Goal: Task Accomplishment & Management: Use online tool/utility

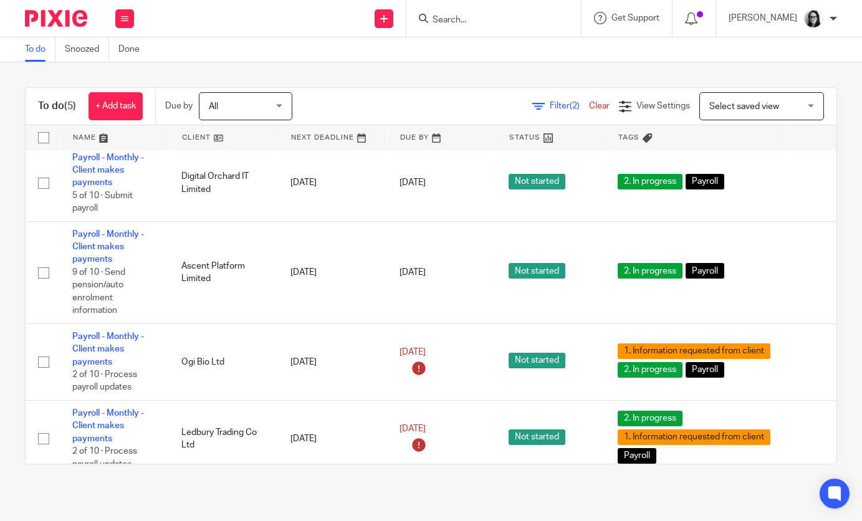
scroll to position [103, 0]
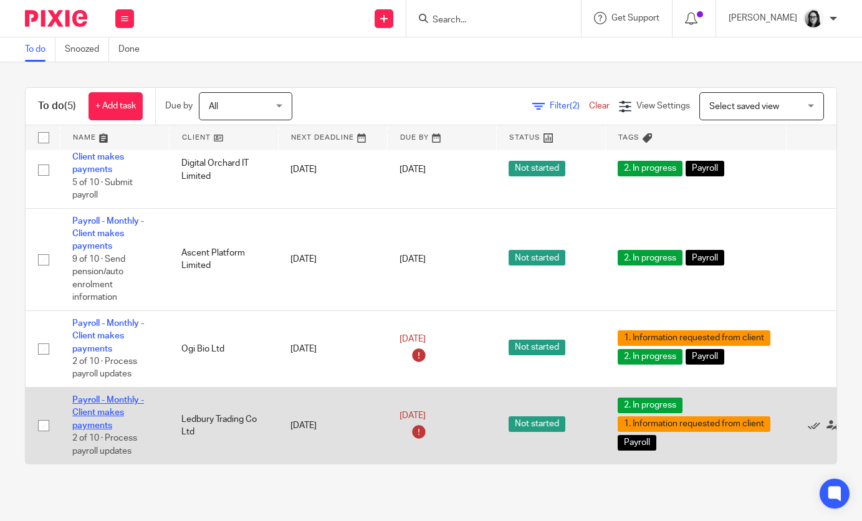
click at [121, 402] on link "Payroll - Monthly - Client makes payments" at bounding box center [108, 413] width 72 height 34
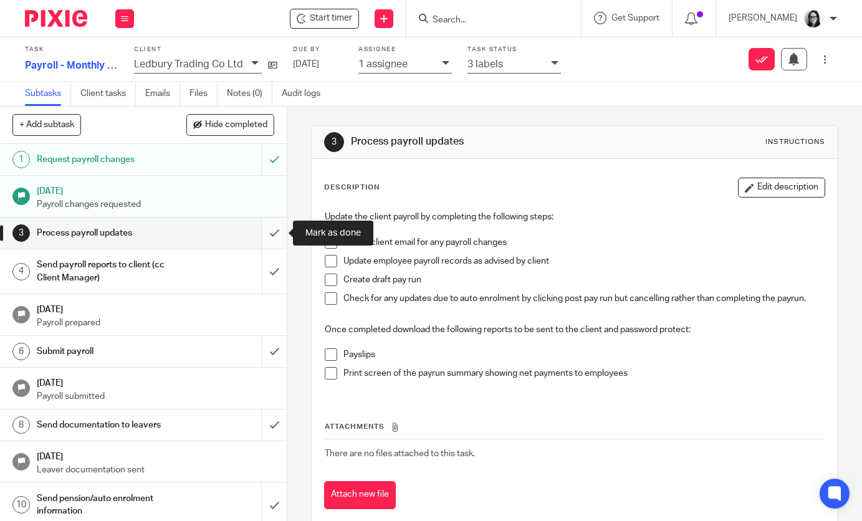
click at [273, 236] on input "submit" at bounding box center [143, 233] width 287 height 31
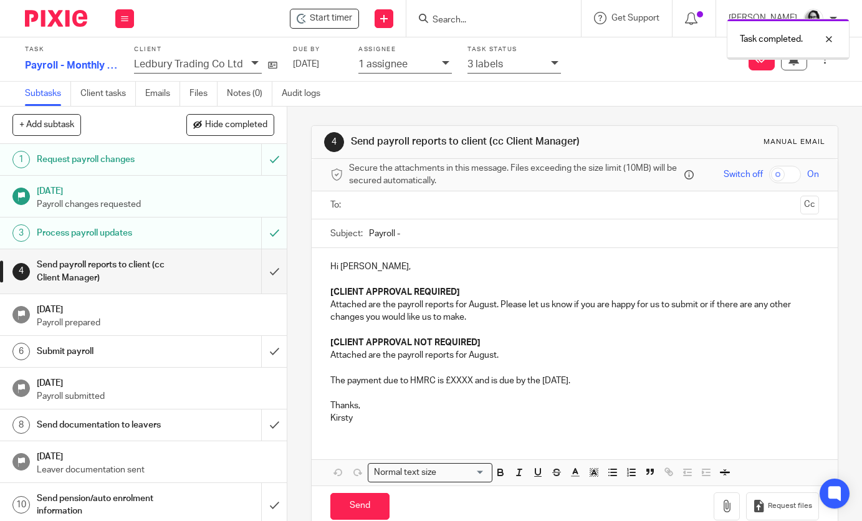
scroll to position [25, 0]
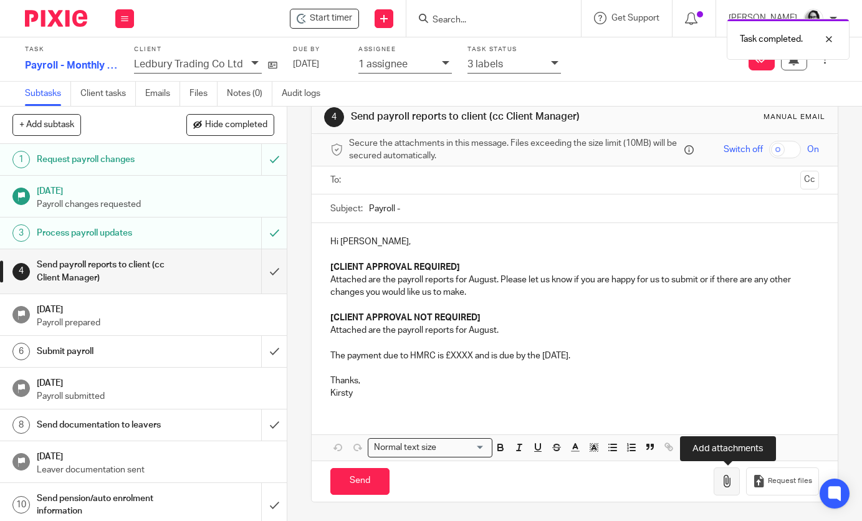
click at [733, 484] on icon "button" at bounding box center [727, 481] width 12 height 12
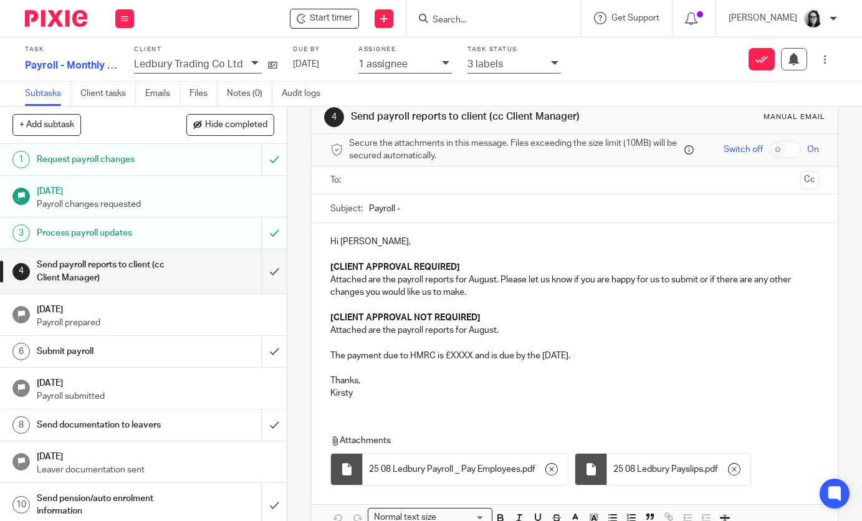
click at [355, 247] on p "Hi Leah," at bounding box center [574, 242] width 488 height 12
click at [362, 243] on p "Hi Leah," at bounding box center [574, 242] width 488 height 12
click at [428, 206] on input "Payroll -" at bounding box center [594, 209] width 450 height 28
type input "Payroll - August"
click at [473, 314] on strong "[CLIENT APPROVAL NOT REQUIRED]" at bounding box center [405, 318] width 150 height 9
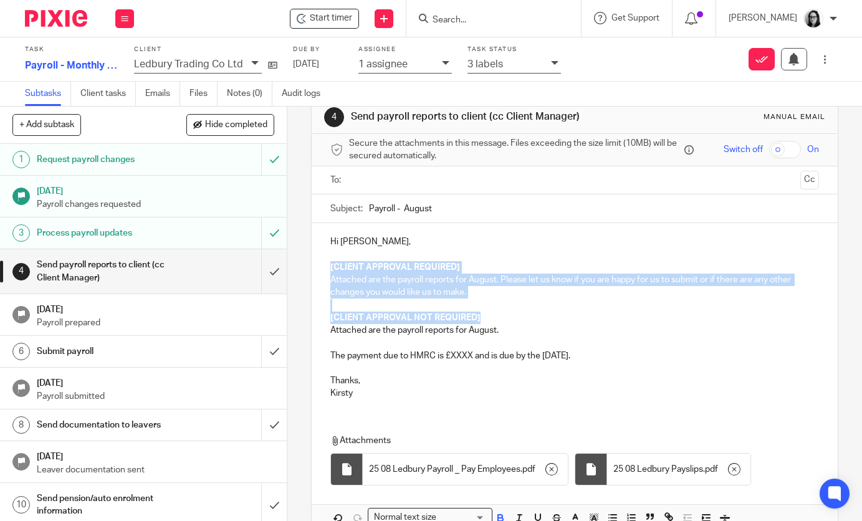
drag, startPoint x: 496, startPoint y: 316, endPoint x: 329, endPoint y: 266, distance: 174.0
click at [329, 266] on div "Hi Adam, [CLIENT APPROVAL REQUIRED] Attached are the payroll reports for August…" at bounding box center [575, 316] width 526 height 186
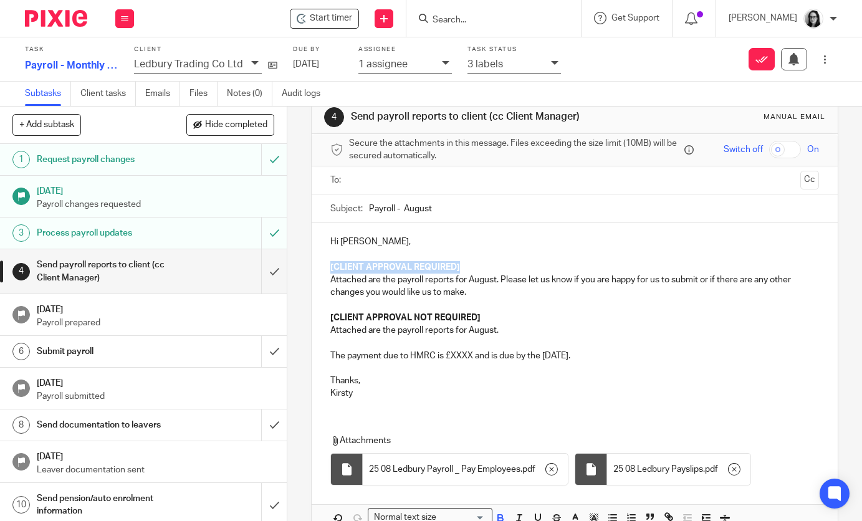
drag, startPoint x: 476, startPoint y: 269, endPoint x: 330, endPoint y: 267, distance: 145.9
click at [330, 267] on div "Hi Adam, [CLIENT APPROVAL REQUIRED] Attached are the payroll reports for August…" at bounding box center [575, 316] width 526 height 186
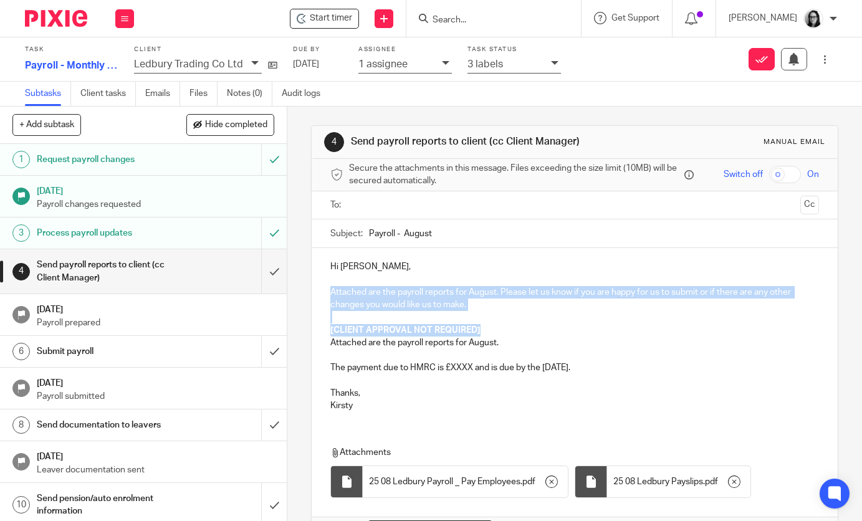
drag, startPoint x: 483, startPoint y: 328, endPoint x: 331, endPoint y: 287, distance: 157.6
click at [331, 287] on div "Hi Adam, Attached are the payroll reports for August. Please let us know if you…" at bounding box center [575, 334] width 526 height 173
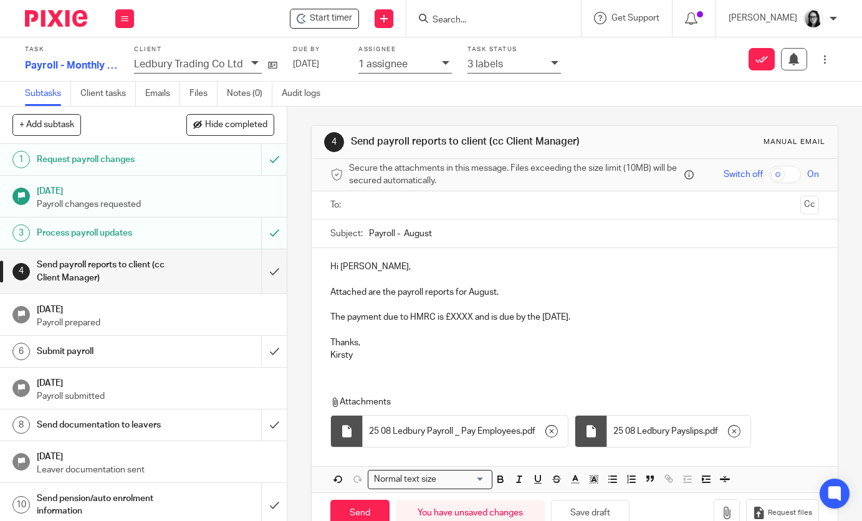
click at [473, 321] on p "The payment due to HMRC is £XXXX and is due by the 22nd of September." at bounding box center [574, 317] width 488 height 12
click at [460, 318] on p "The payment due to HMRC is £14374.20 and is due by the 22nd of September." at bounding box center [574, 317] width 488 height 12
click at [501, 370] on div "Hi Adam, Attached are the payroll reports for August. The payment due to HMRC i…" at bounding box center [575, 309] width 526 height 123
click at [446, 210] on input "text" at bounding box center [574, 205] width 441 height 14
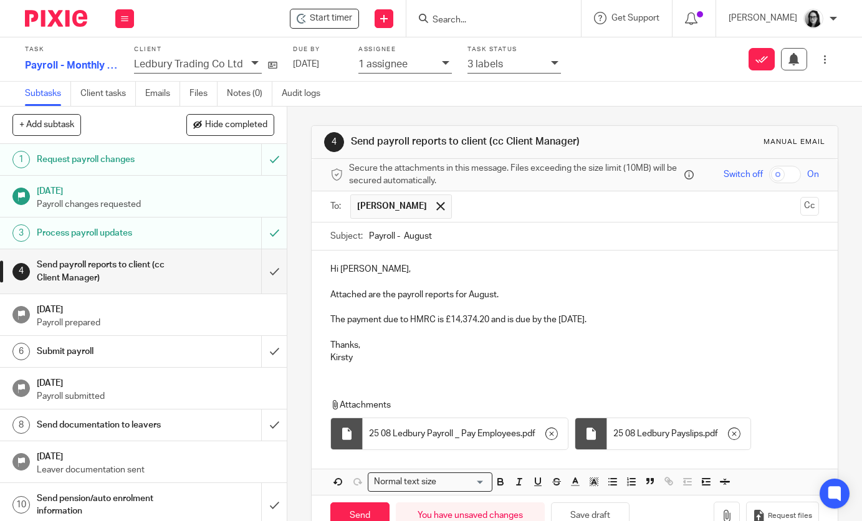
click at [492, 217] on input "text" at bounding box center [626, 207] width 337 height 24
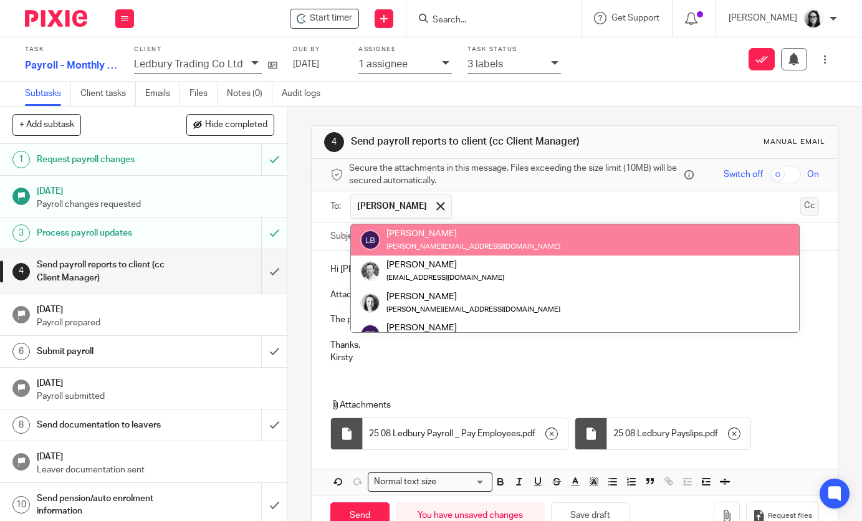
click at [811, 211] on button "Cc" at bounding box center [810, 206] width 19 height 19
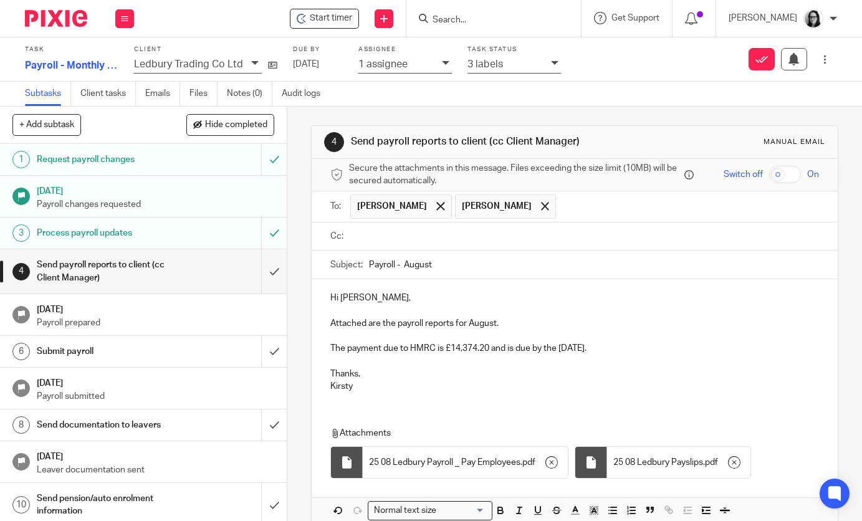
click at [498, 226] on ul at bounding box center [584, 236] width 468 height 21
click at [466, 233] on input "text" at bounding box center [584, 236] width 460 height 14
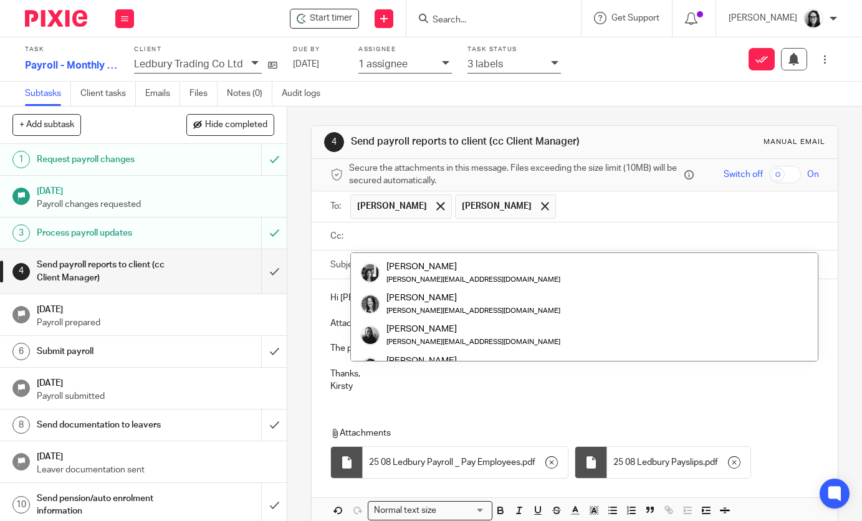
scroll to position [158, 0]
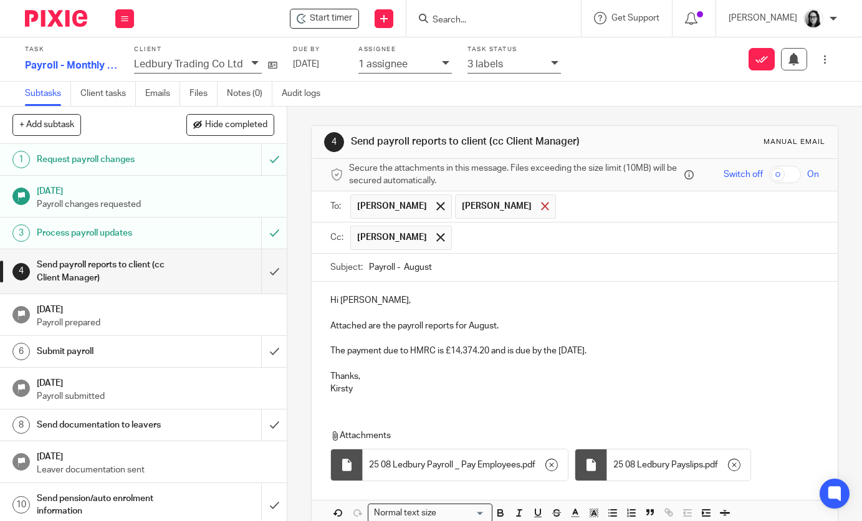
click at [541, 208] on span at bounding box center [545, 206] width 8 height 8
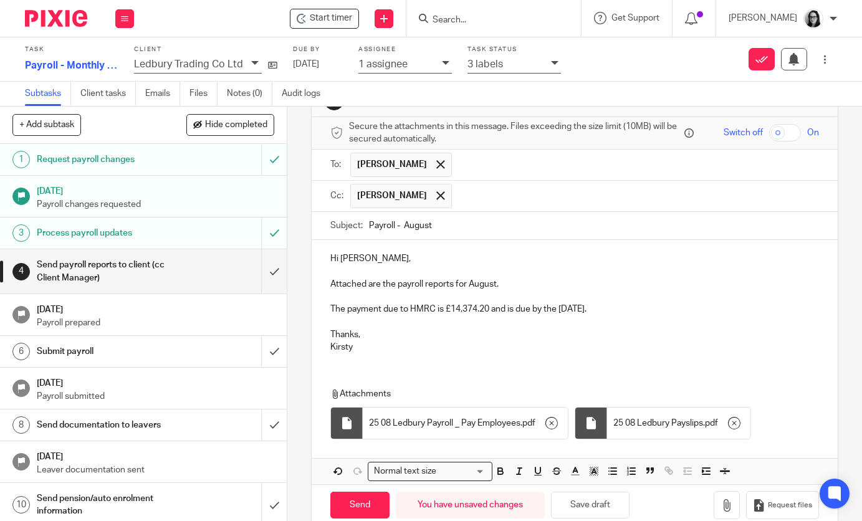
scroll to position [64, 0]
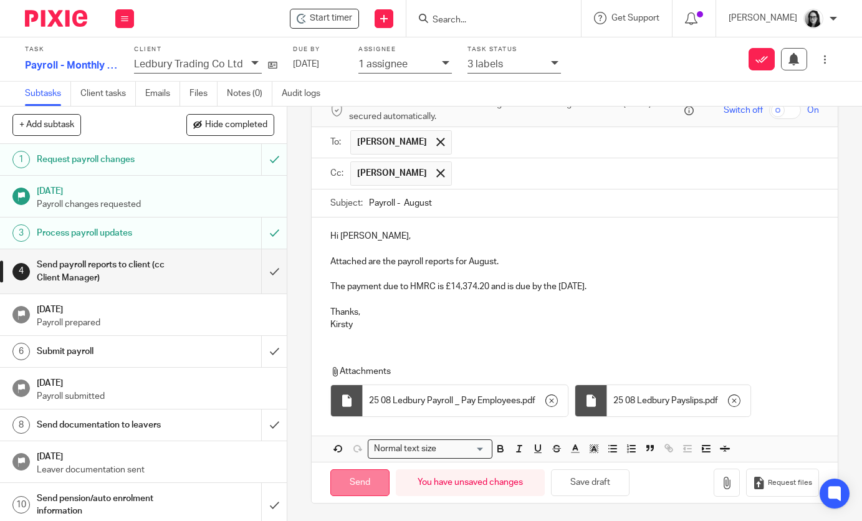
click at [370, 478] on input "Send" at bounding box center [359, 483] width 59 height 27
type input "Sent"
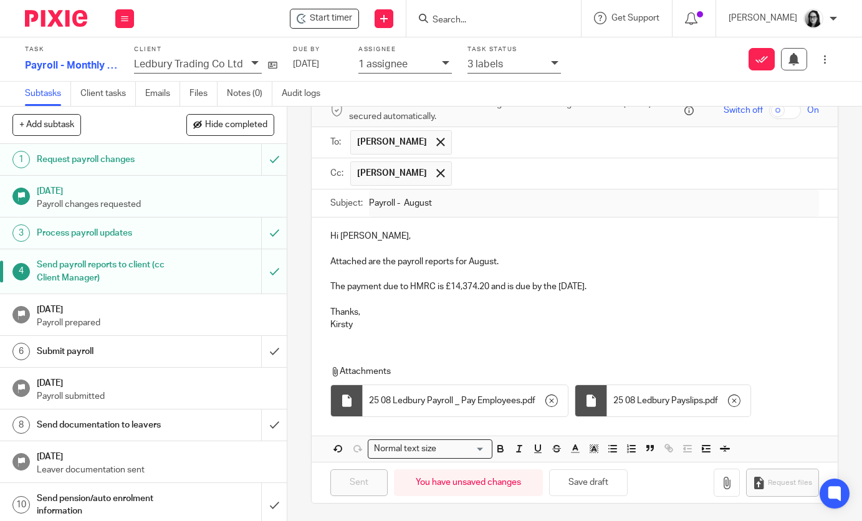
click at [81, 30] on div at bounding box center [51, 18] width 103 height 37
click at [552, 66] on icon at bounding box center [554, 62] width 7 height 7
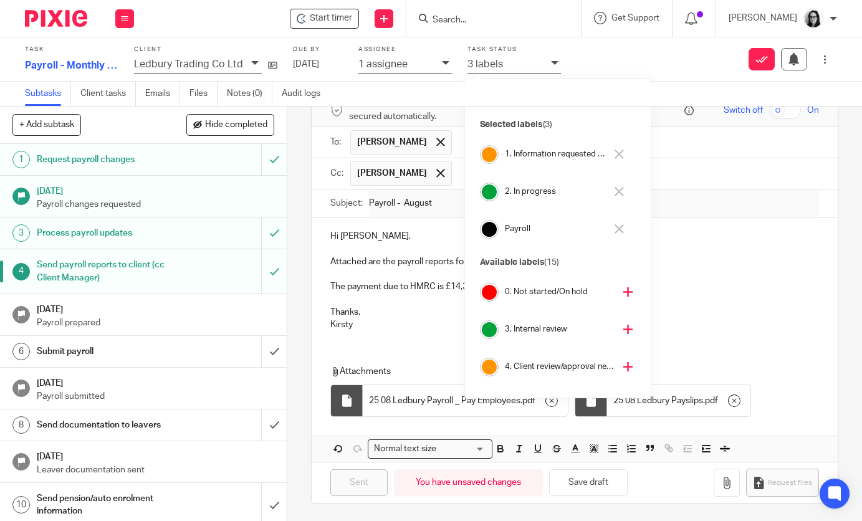
click at [614, 156] on button at bounding box center [619, 155] width 14 height 20
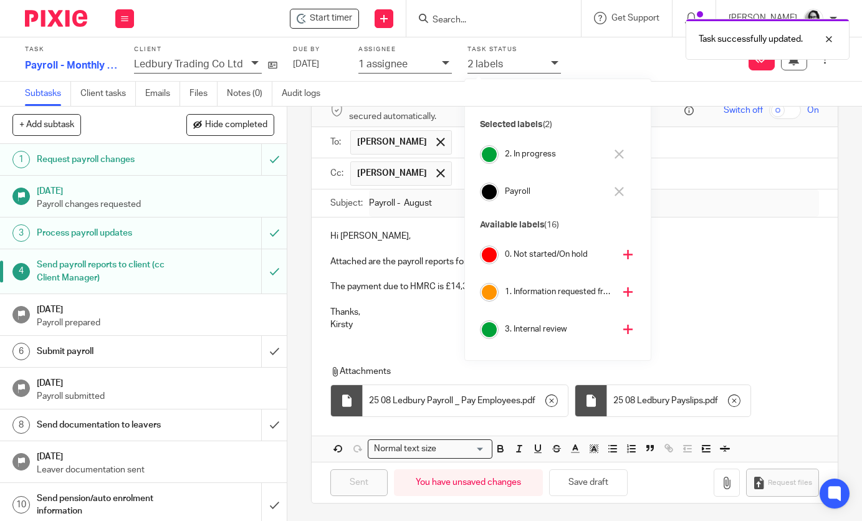
click at [78, 20] on img at bounding box center [56, 18] width 62 height 17
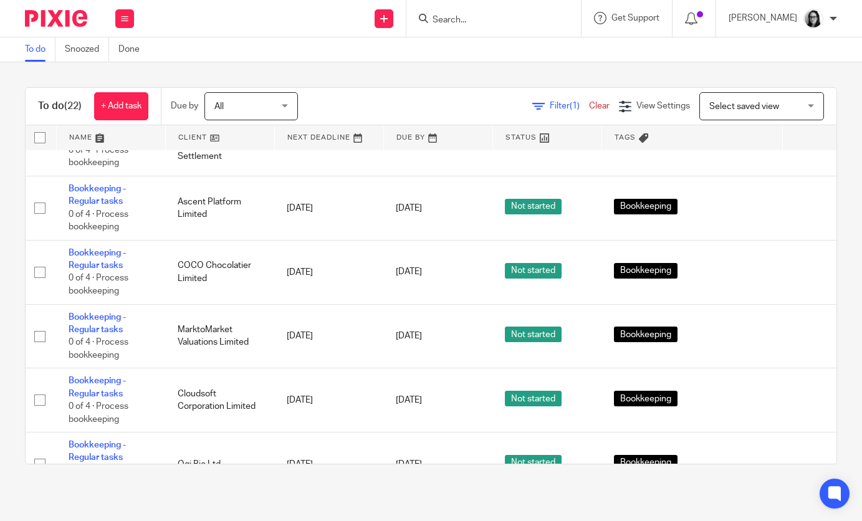
scroll to position [761, 4]
